Goal: Information Seeking & Learning: Learn about a topic

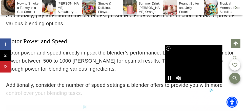
click at [168, 47] on icon at bounding box center [168, 48] width 4 height 4
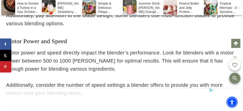
click at [3, 106] on div at bounding box center [121, 100] width 243 height 23
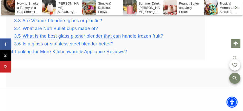
click at [119, 36] on span "What is the best glass pitcher blender that can handle frozen fruit?" at bounding box center [93, 36] width 141 height 5
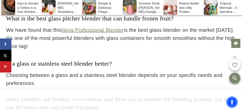
click at [119, 36] on p "We have found that this Ninja Professional Blender is the best glass blender on…" at bounding box center [121, 38] width 231 height 24
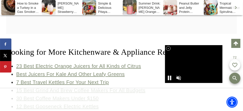
scroll to position [0, 0]
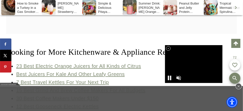
click at [169, 48] on icon at bounding box center [168, 48] width 4 height 4
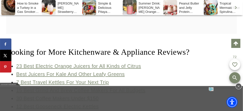
click at [239, 85] on icon at bounding box center [238, 86] width 6 height 6
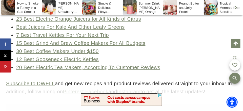
scroll to position [5973, 0]
